Goal: Task Accomplishment & Management: Manage account settings

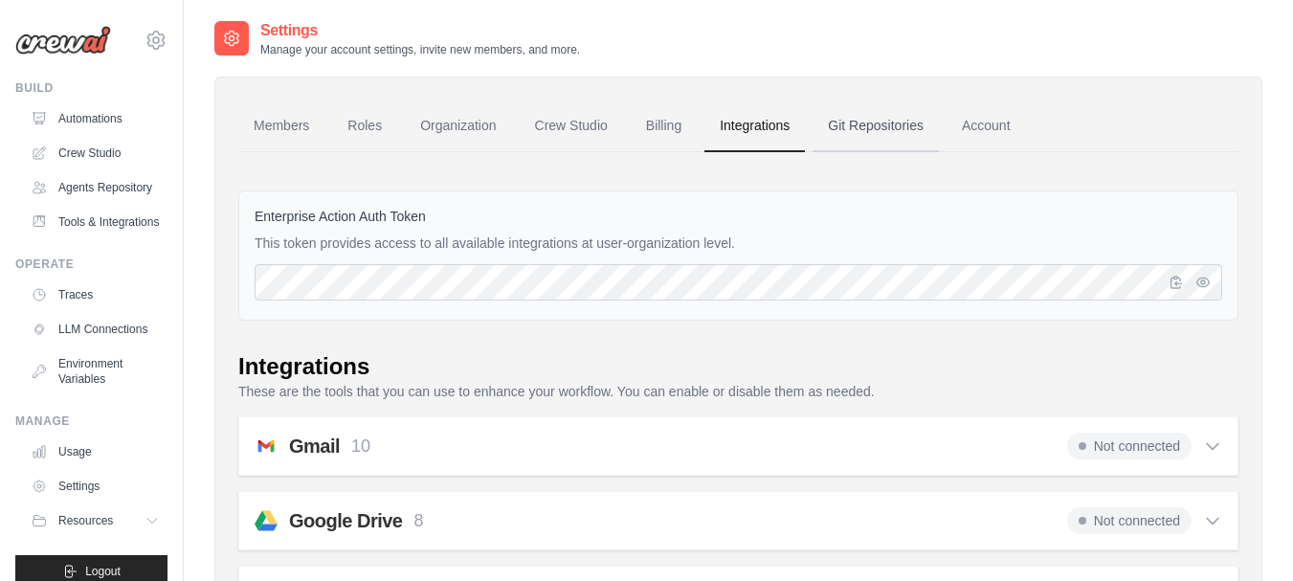
click at [891, 128] on link "Git Repositories" at bounding box center [876, 126] width 126 height 52
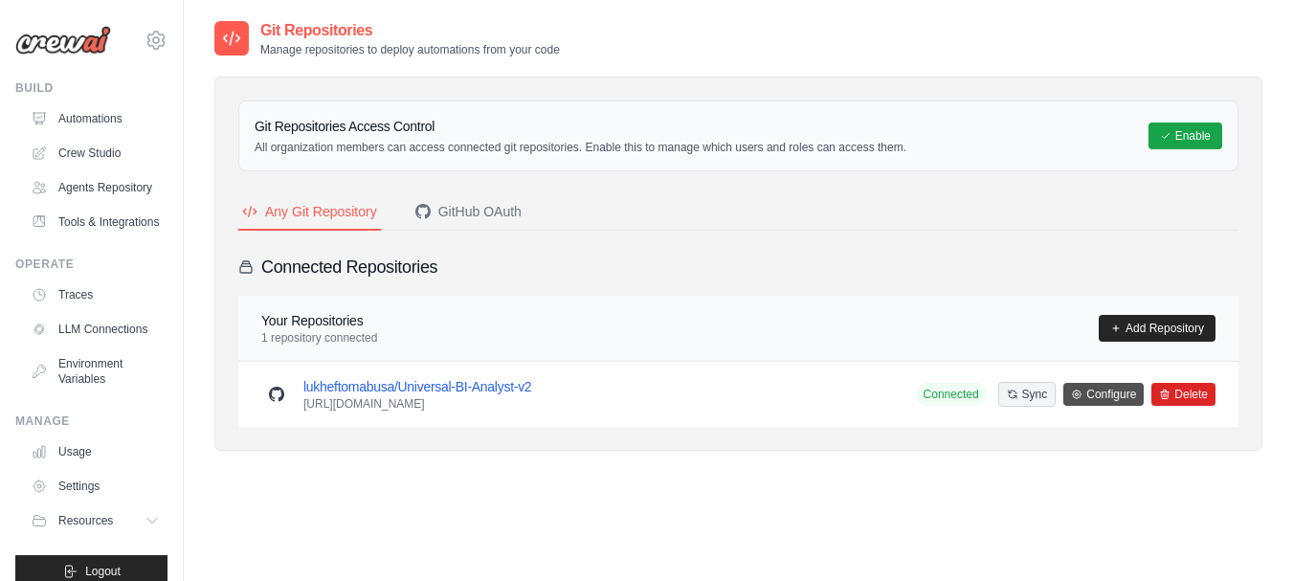
click at [1096, 402] on link "Configure" at bounding box center [1103, 394] width 80 height 23
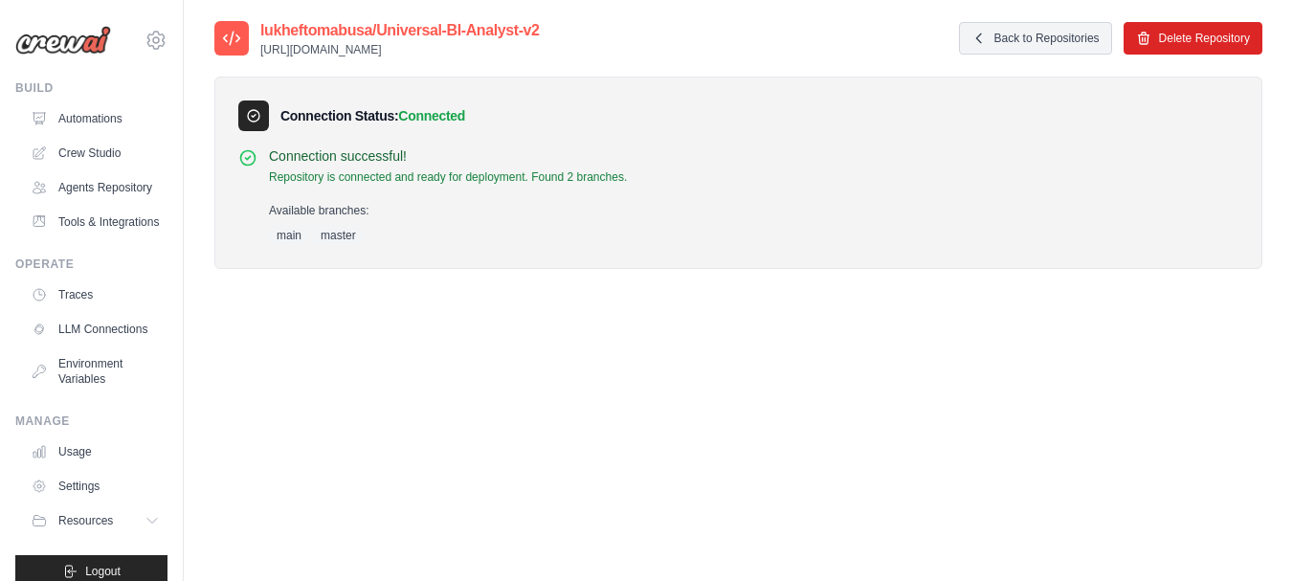
drag, startPoint x: 1096, startPoint y: 402, endPoint x: 992, endPoint y: 434, distance: 108.4
click at [992, 434] on div "lukheftomabusa/Universal-BI-Analyst-v2 [URL][DOMAIN_NAME] Back to Repositories …" at bounding box center [738, 309] width 1048 height 581
click at [301, 233] on span "main" at bounding box center [289, 235] width 40 height 19
click at [426, 357] on div "lukheftomabusa/Universal-BI-Analyst-v2 [URL][DOMAIN_NAME] Back to Repositories …" at bounding box center [738, 309] width 1048 height 581
click at [1038, 40] on link "Back to Repositories" at bounding box center [1035, 38] width 153 height 33
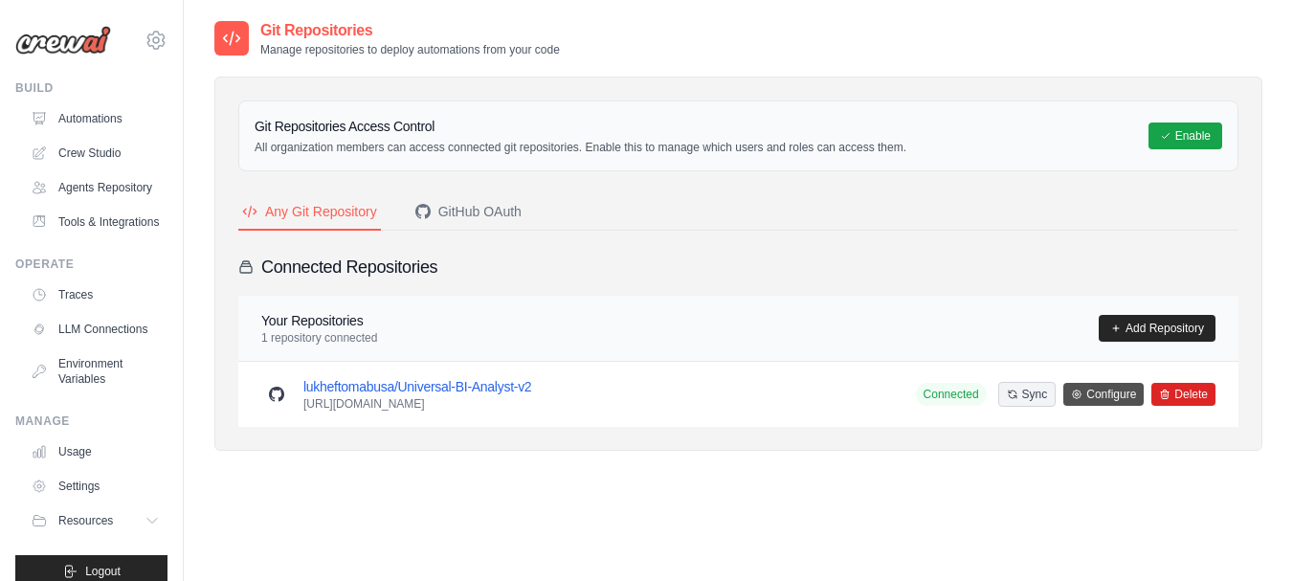
click at [1112, 395] on link "Configure" at bounding box center [1103, 394] width 80 height 23
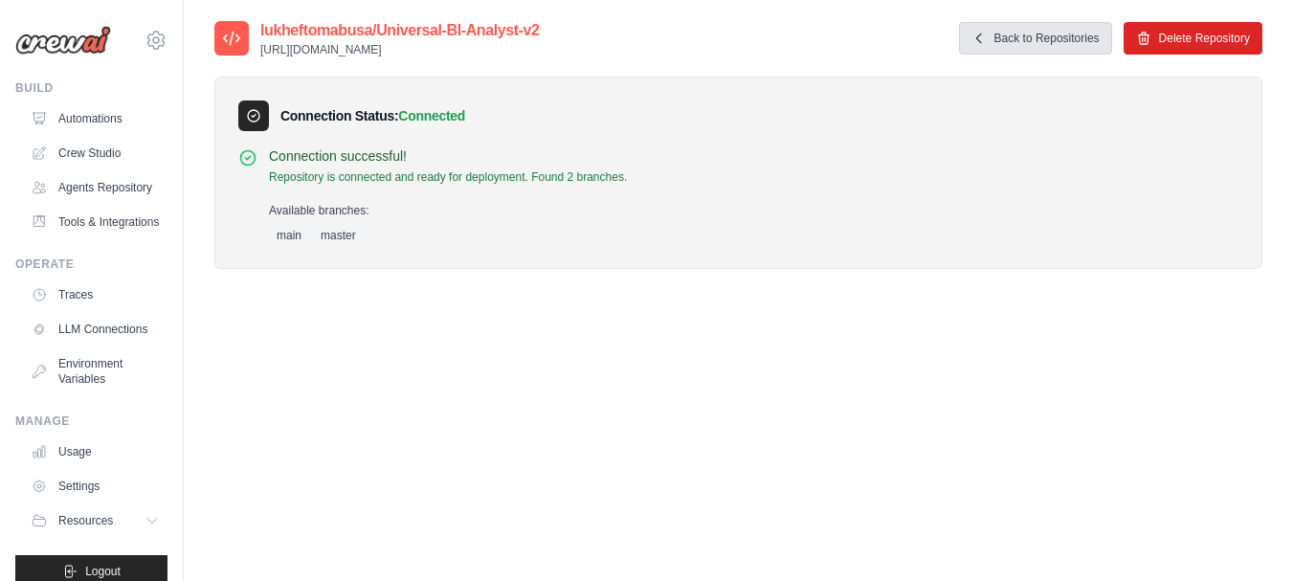
click at [1062, 37] on link "Back to Repositories" at bounding box center [1035, 38] width 153 height 33
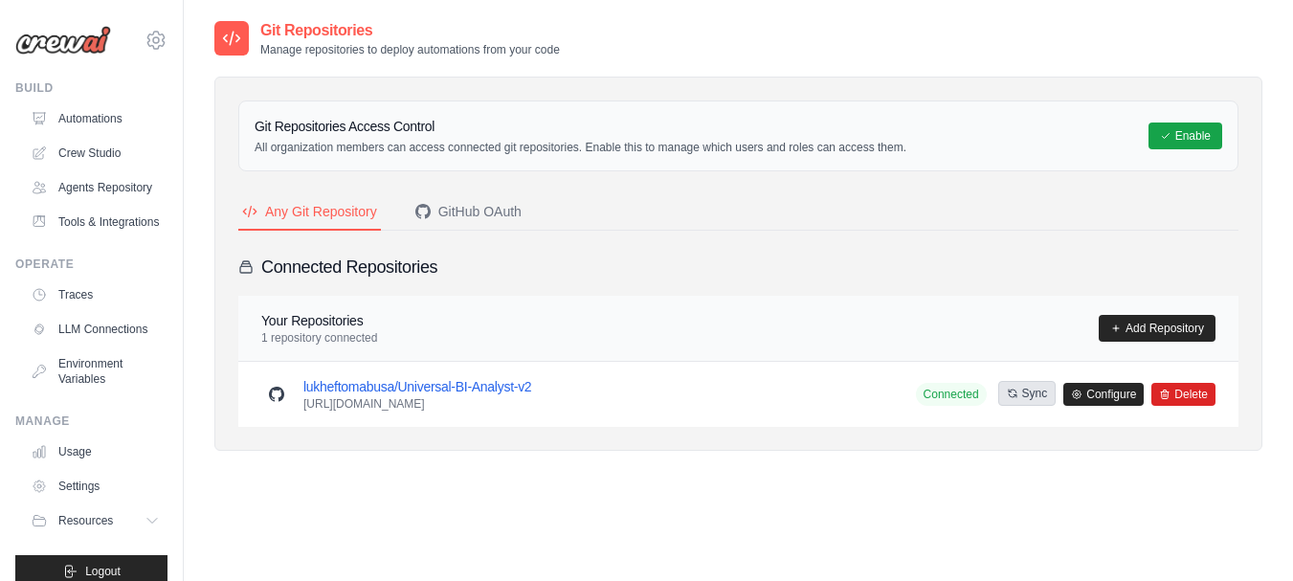
click at [1032, 392] on button "Sync" at bounding box center [1027, 393] width 58 height 25
click at [100, 115] on link "Automations" at bounding box center [97, 118] width 145 height 31
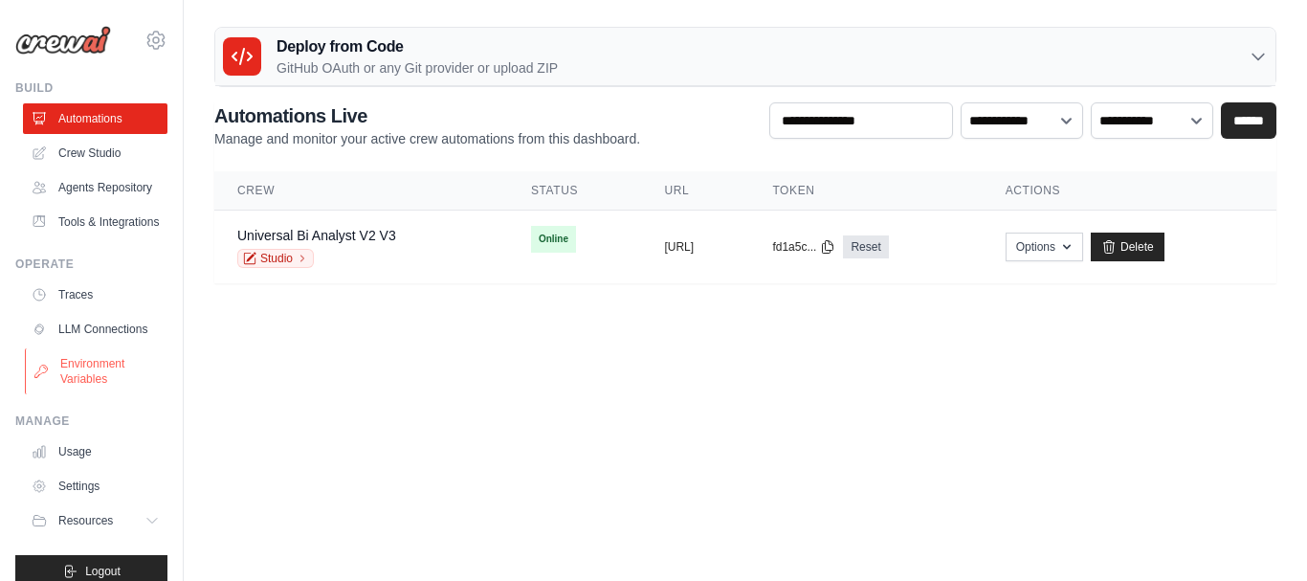
click at [102, 394] on link "Environment Variables" at bounding box center [97, 371] width 145 height 46
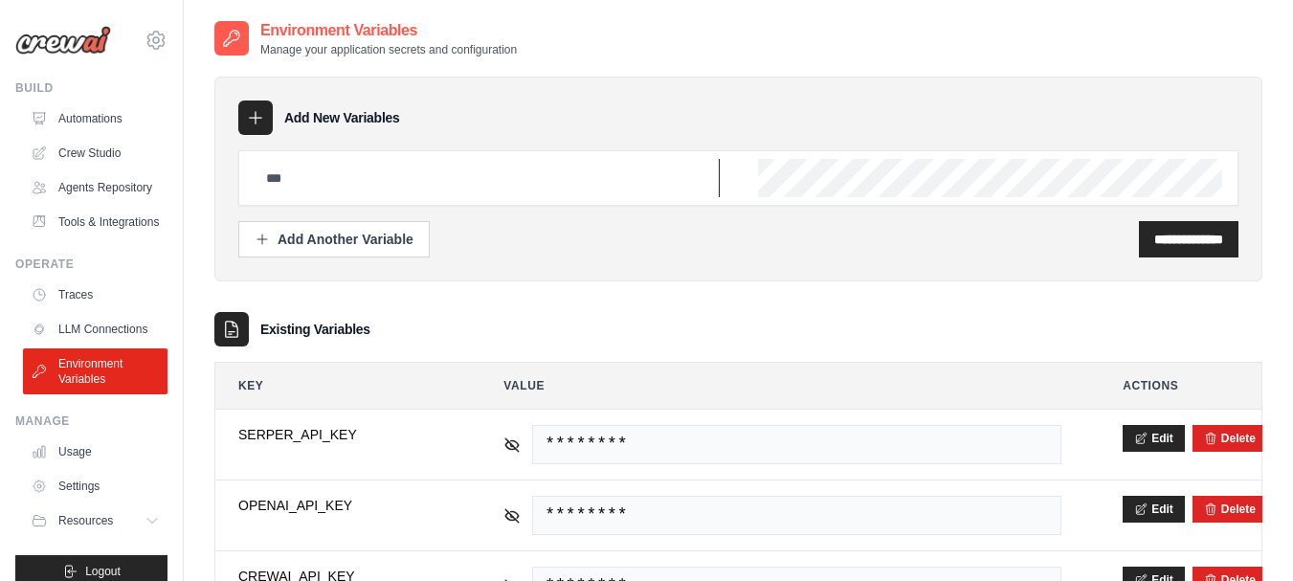
type input "**********"
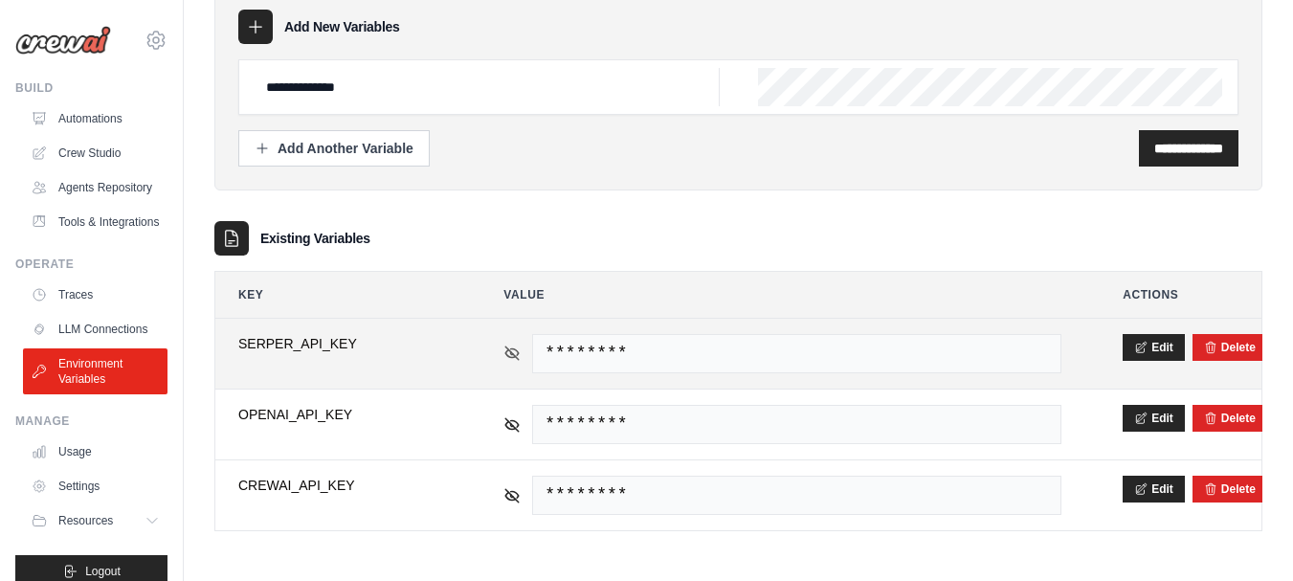
click at [508, 349] on icon at bounding box center [512, 352] width 13 height 13
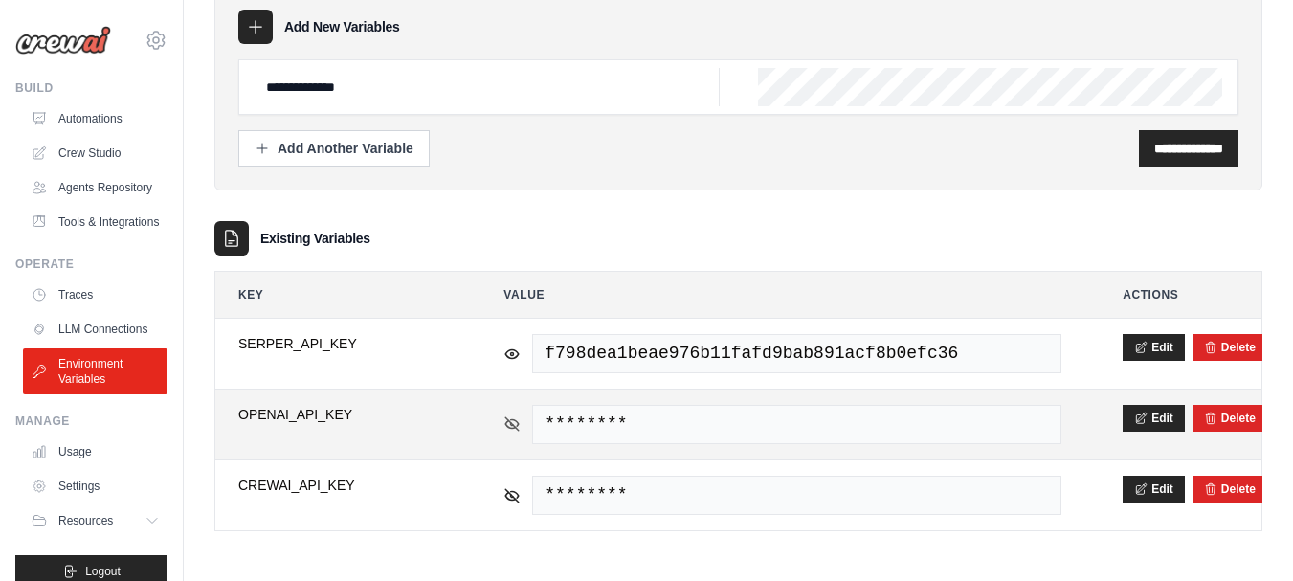
click at [511, 424] on icon at bounding box center [512, 423] width 3 height 3
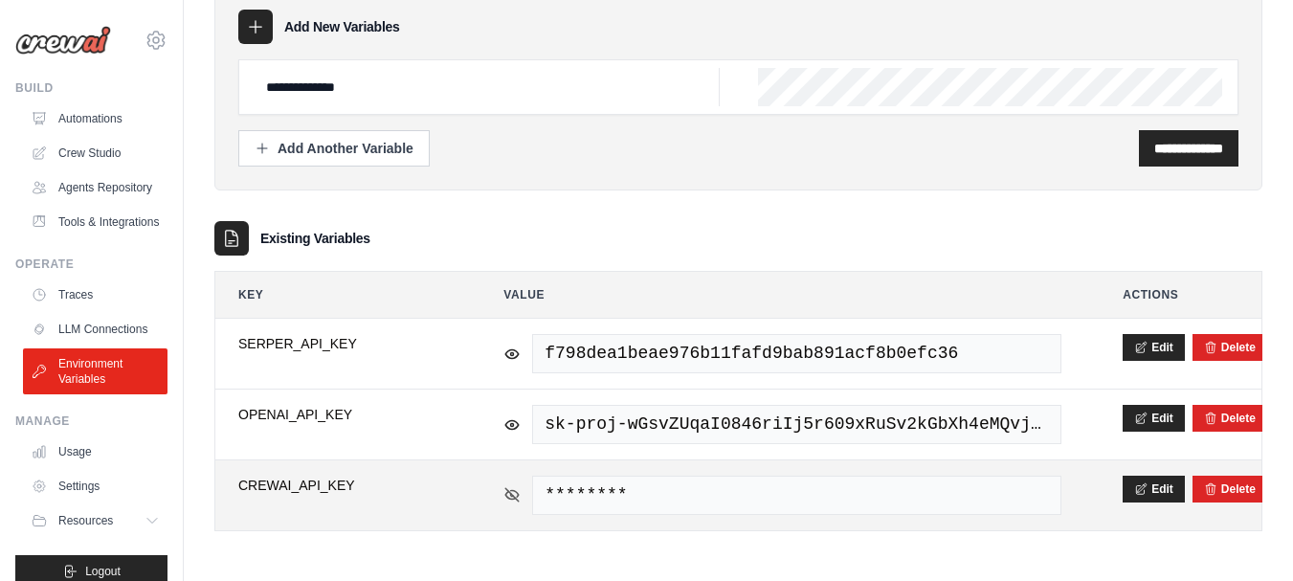
click at [511, 488] on icon at bounding box center [511, 494] width 17 height 17
click at [546, 493] on span "eyJhbGciOiJSUzI1NiJ9.eyJzdWIiOiIyNDY5NTJfb3JnX2lkOigyMzk5NjgpIiwiaWF0IjoxNzU2OT…" at bounding box center [796, 495] width 529 height 39
click at [1153, 484] on button "Edit" at bounding box center [1154, 488] width 62 height 27
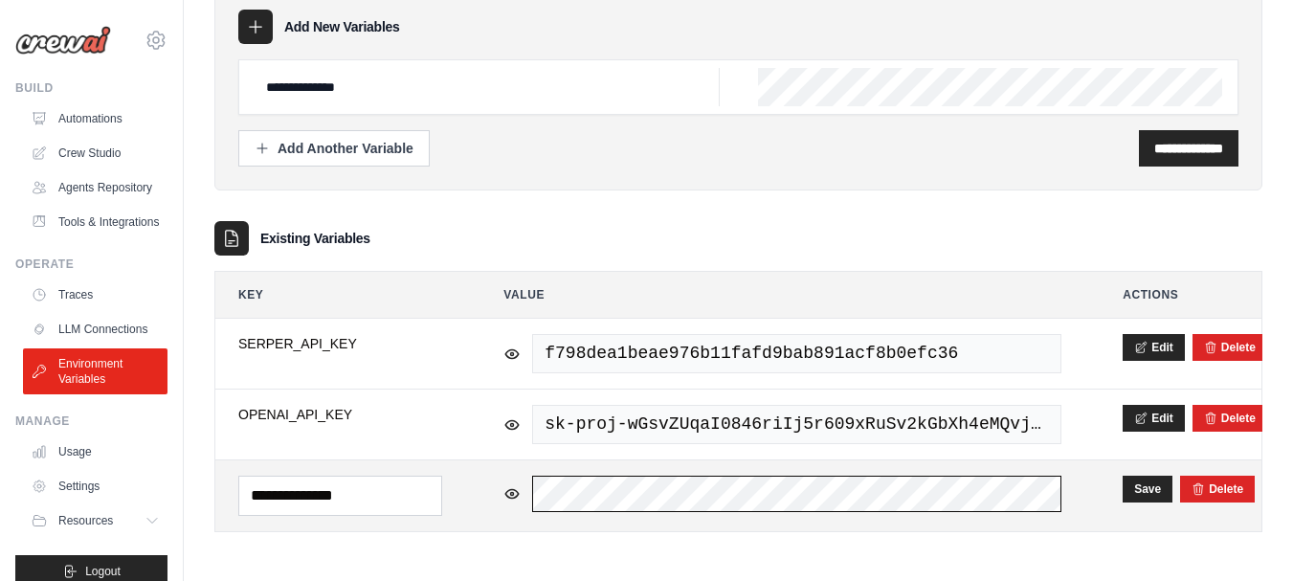
scroll to position [0, 0]
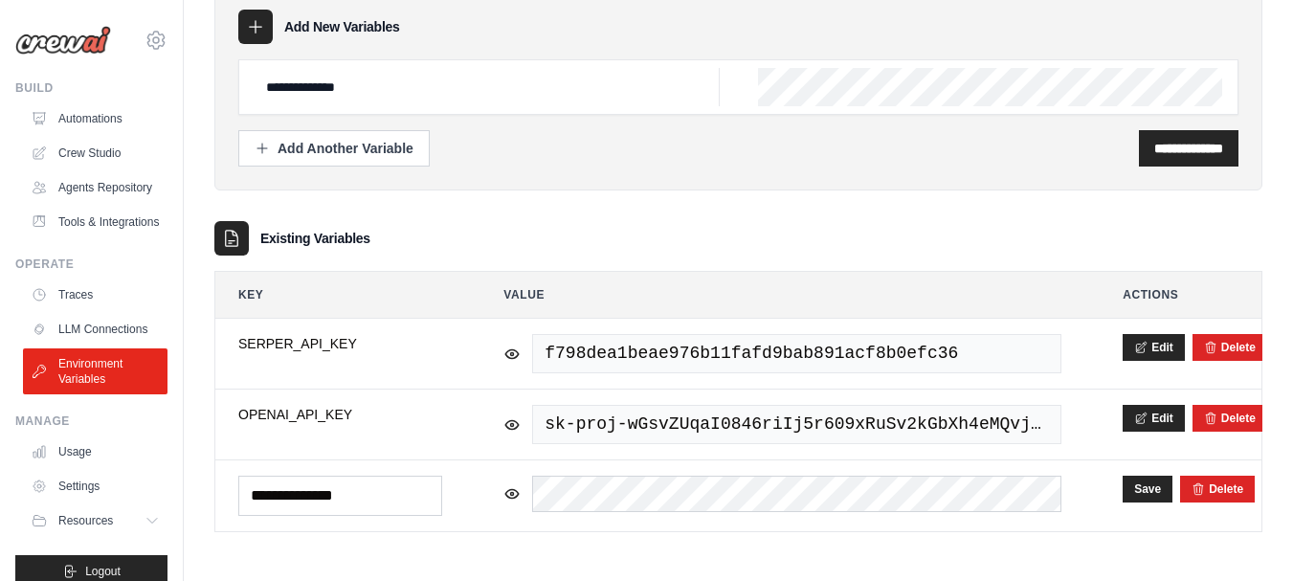
click at [747, 544] on div "**********" at bounding box center [738, 245] width 1048 height 635
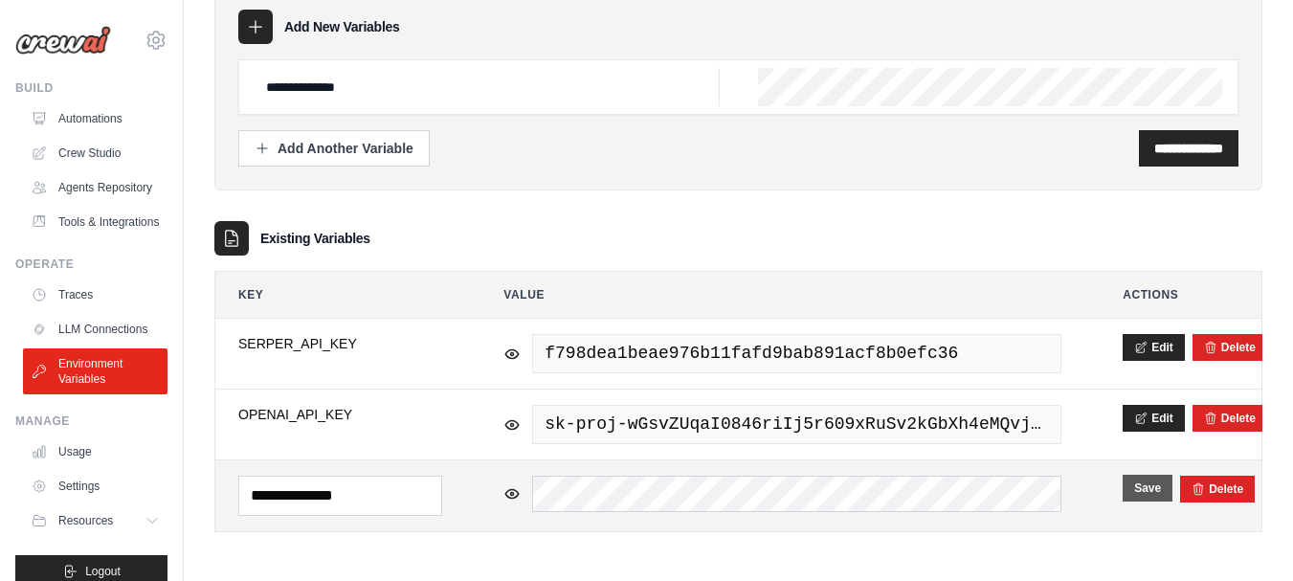
click at [1144, 489] on button "Save" at bounding box center [1148, 488] width 50 height 27
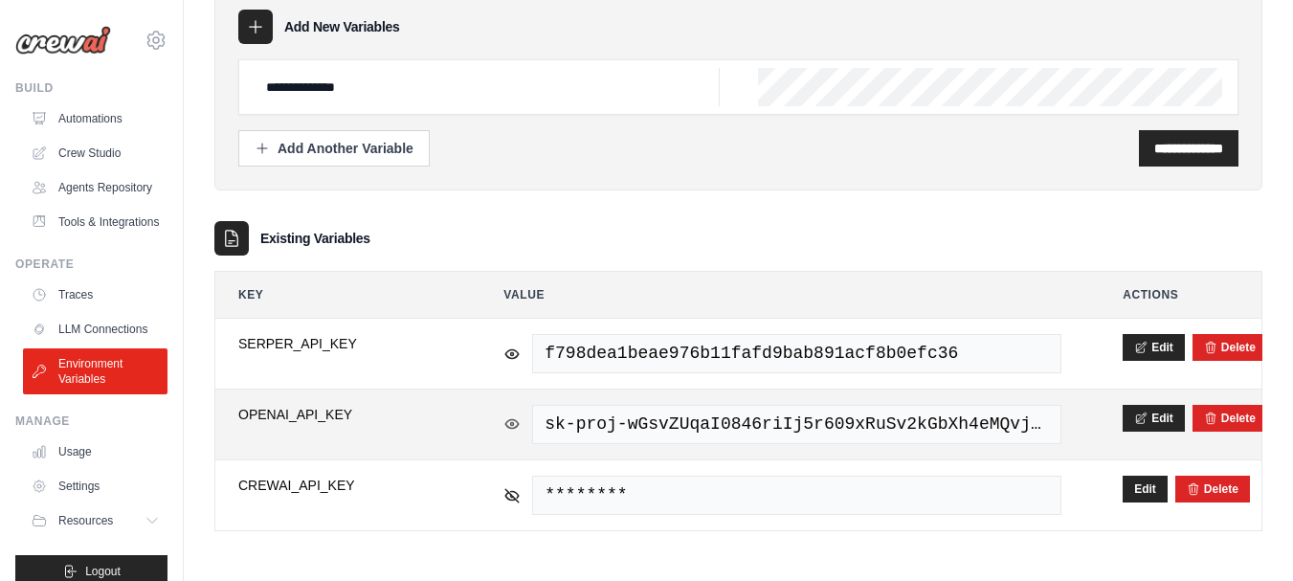
click at [511, 423] on icon at bounding box center [512, 423] width 3 height 3
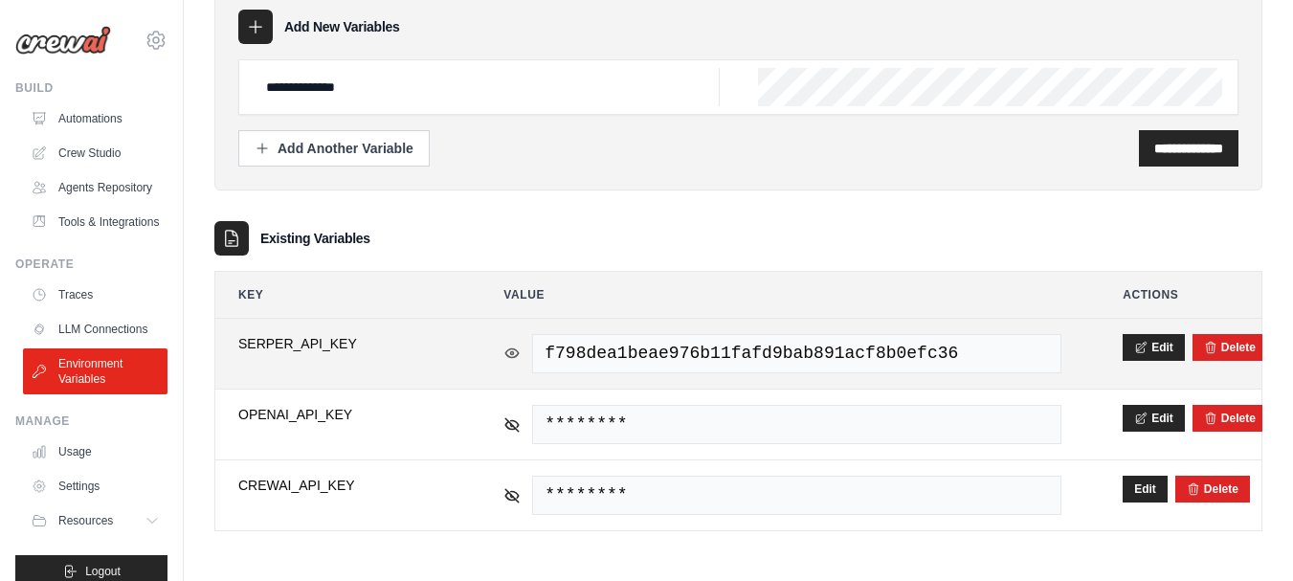
click at [513, 346] on icon at bounding box center [511, 353] width 17 height 17
